Goal: Task Accomplishment & Management: Complete application form

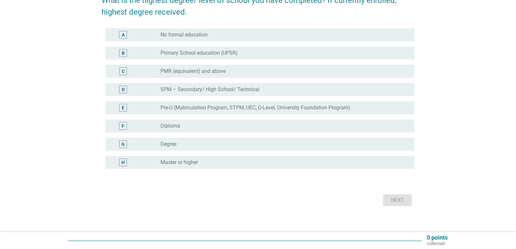
scroll to position [65, 0]
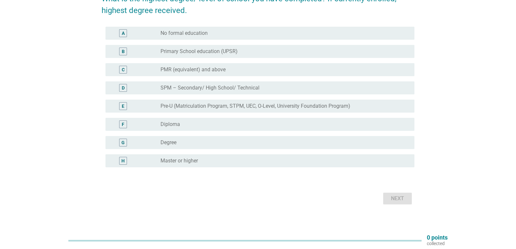
click at [193, 142] on div "radio_button_unchecked Degree" at bounding box center [283, 142] width 244 height 7
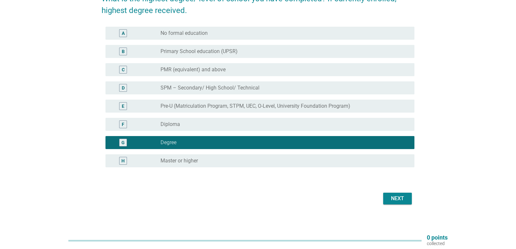
click at [397, 202] on div "Next" at bounding box center [398, 199] width 18 height 8
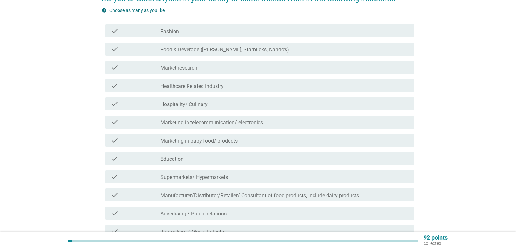
click at [282, 123] on div "check_box_outline_blank Marketing in telecommunication/ electronics" at bounding box center [285, 122] width 249 height 8
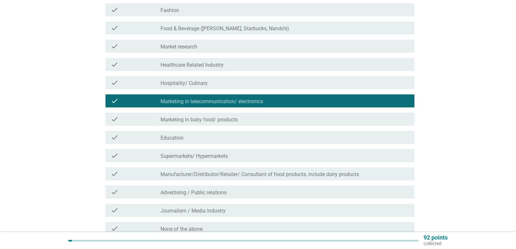
scroll to position [98, 0]
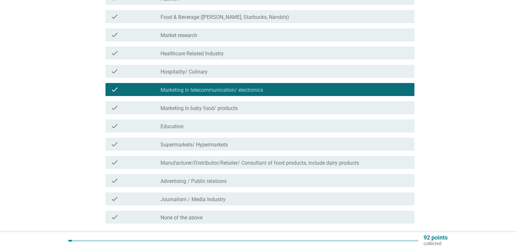
click at [233, 129] on div "check_box_outline_blank Education" at bounding box center [285, 126] width 249 height 8
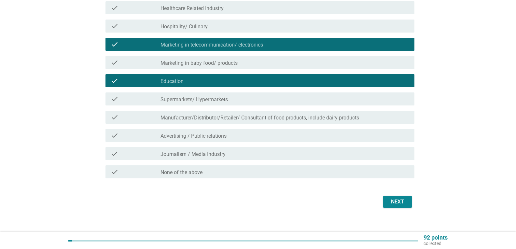
scroll to position [150, 0]
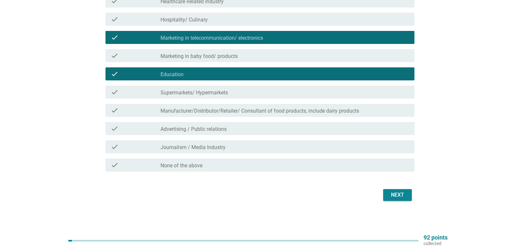
click at [402, 195] on div "Next" at bounding box center [398, 195] width 18 height 8
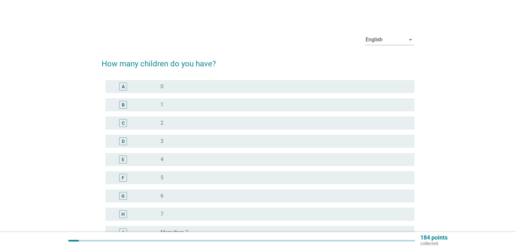
click at [197, 82] on div "A radio_button_unchecked 0" at bounding box center [260, 86] width 309 height 13
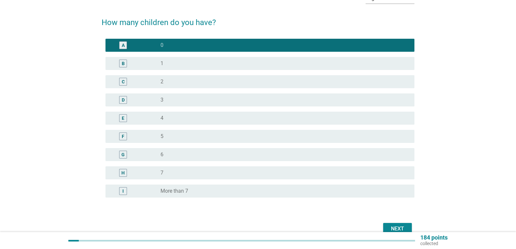
scroll to position [75, 0]
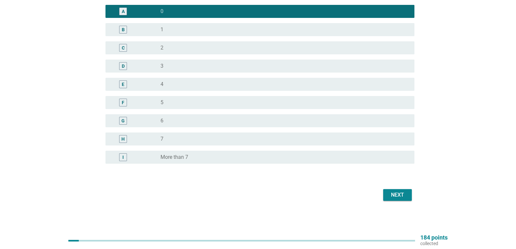
click at [396, 193] on div "Next" at bounding box center [398, 195] width 18 height 8
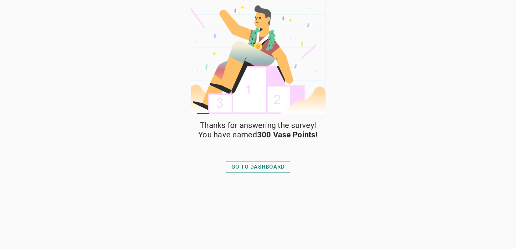
click at [274, 164] on div "GO TO DASHBOARD" at bounding box center [258, 167] width 53 height 8
